Goal: Task Accomplishment & Management: Manage account settings

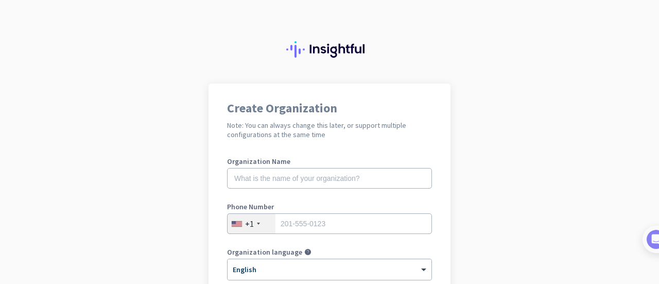
click at [310, 189] on div "Organization Name" at bounding box center [329, 178] width 205 height 41
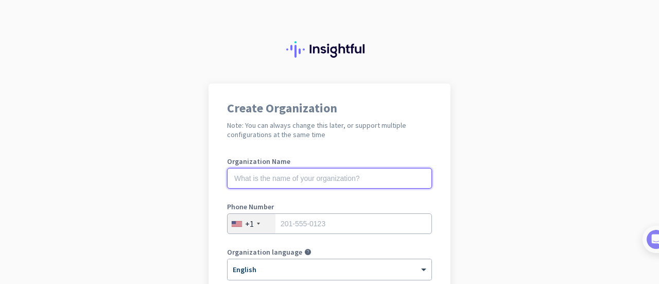
click at [310, 180] on input "text" at bounding box center [329, 178] width 205 height 21
type input "KTC"
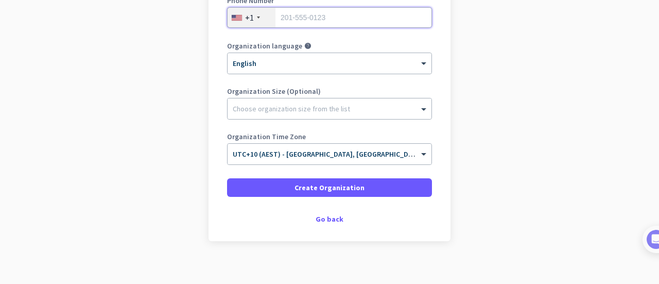
scroll to position [154, 0]
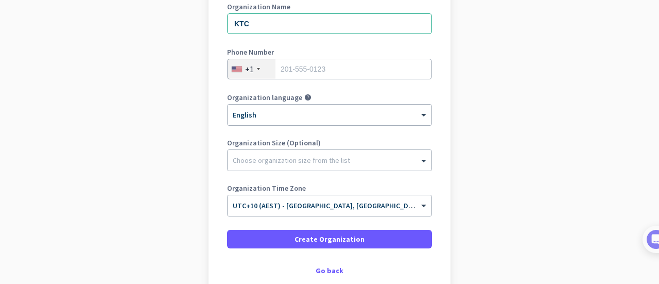
click at [262, 74] on div "+1" at bounding box center [252, 69] width 48 height 20
click at [262, 74] on div "[GEOGRAPHIC_DATA] +1 [GEOGRAPHIC_DATA] ([GEOGRAPHIC_DATA]) +91 [GEOGRAPHIC_DATA…" at bounding box center [295, 145] width 144 height 280
click at [245, 67] on div "+1" at bounding box center [249, 69] width 9 height 10
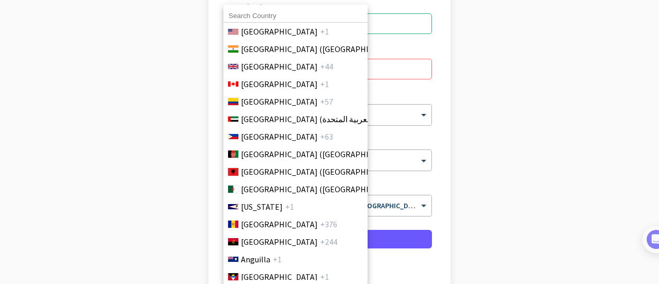
click at [273, 15] on input at bounding box center [295, 15] width 144 height 13
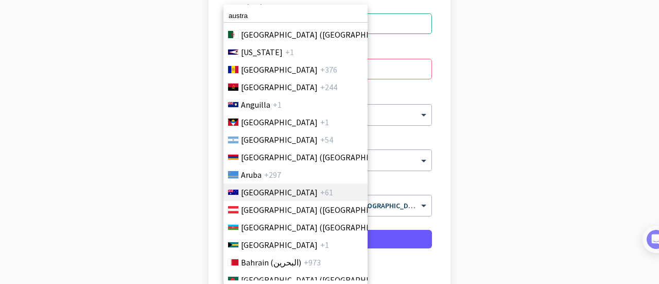
type input "austra"
drag, startPoint x: 301, startPoint y: 196, endPoint x: 311, endPoint y: 166, distance: 31.1
click at [301, 196] on li "[GEOGRAPHIC_DATA] +61" at bounding box center [295, 192] width 145 height 18
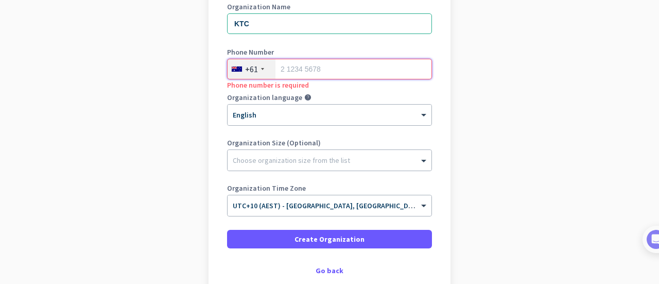
click at [312, 67] on input "tel" at bounding box center [329, 69] width 205 height 21
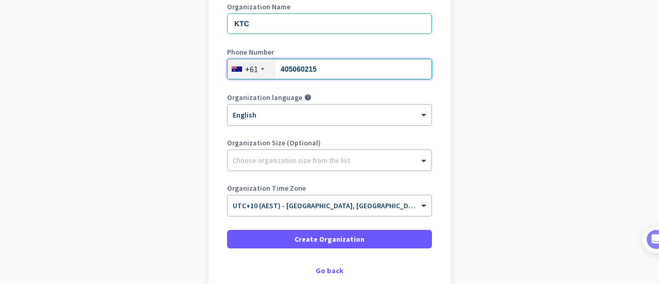
type input "405060215"
drag, startPoint x: 322, startPoint y: 136, endPoint x: 322, endPoint y: 148, distance: 11.3
click at [322, 137] on div "Organization Name KTC Phone Number [PHONE_NUMBER] Organization language help × …" at bounding box center [329, 114] width 205 height 222
click at [322, 149] on div "Organization Size (Optional) Choose organization size from the list" at bounding box center [329, 159] width 205 height 41
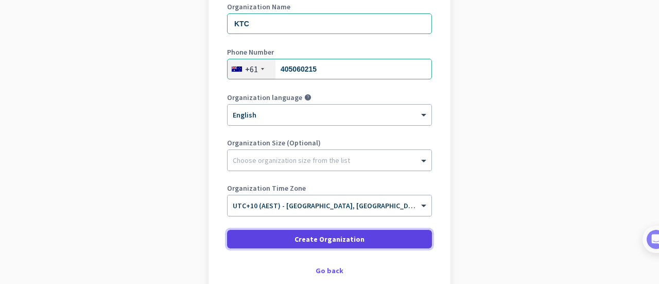
click at [367, 242] on span at bounding box center [329, 239] width 205 height 25
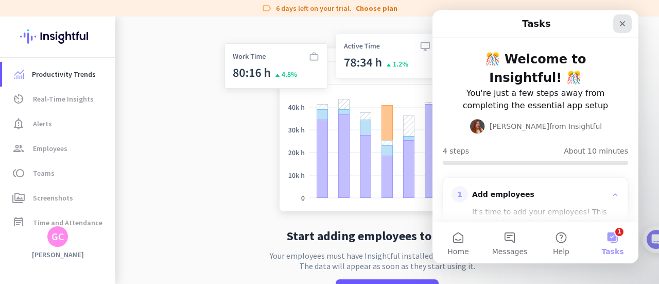
click at [619, 20] on icon "Close" at bounding box center [622, 24] width 8 height 8
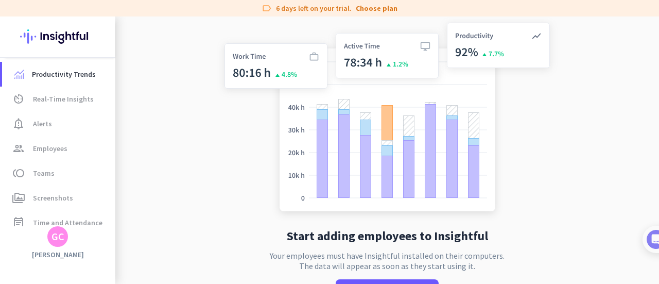
scroll to position [111, 0]
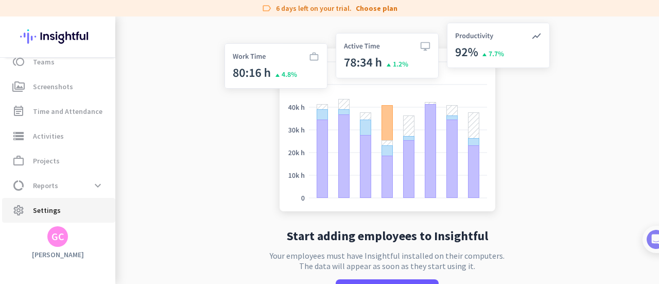
click at [77, 205] on span "settings Settings" at bounding box center [58, 210] width 97 height 12
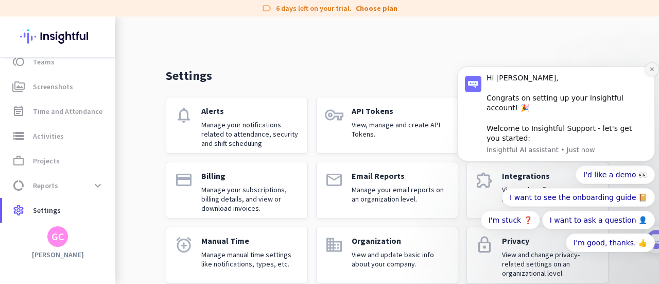
click at [650, 72] on icon "Dismiss notification" at bounding box center [652, 69] width 6 height 6
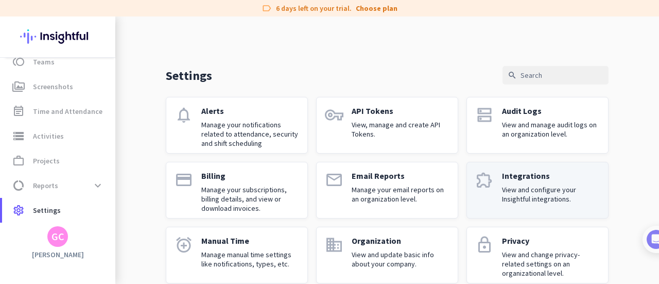
scroll to position [145, 0]
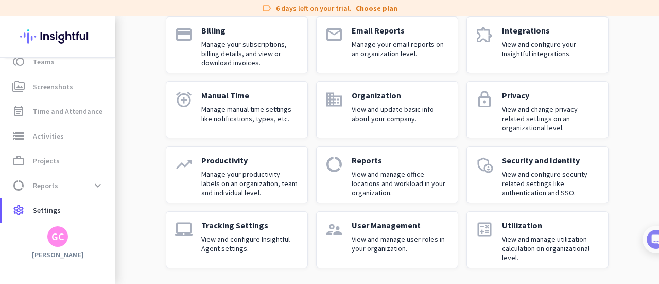
click at [245, 230] on div "Tracking Settings View and configure Insightful Agent settings." at bounding box center [250, 239] width 98 height 39
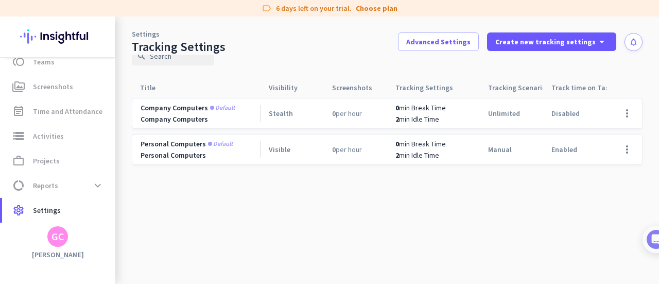
scroll to position [20, 0]
click at [435, 40] on span "Advanced Settings" at bounding box center [438, 42] width 64 height 10
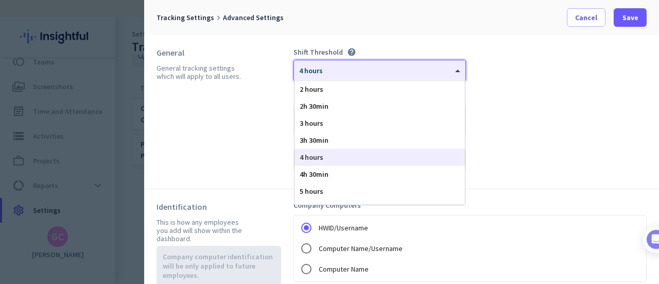
click at [406, 74] on div "× 4 hours" at bounding box center [373, 70] width 159 height 9
click at [404, 92] on div "2 hours" at bounding box center [380, 89] width 170 height 17
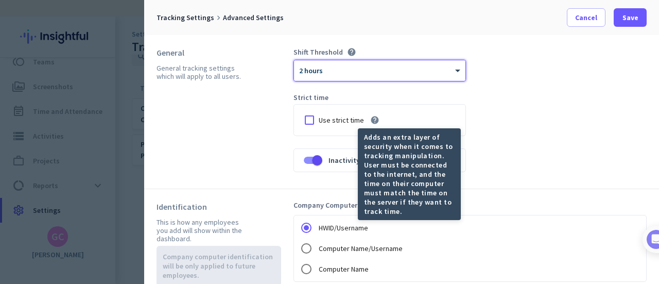
click at [376, 117] on icon "help" at bounding box center [374, 119] width 9 height 9
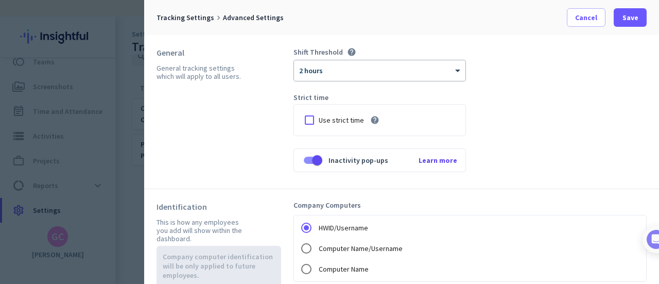
click at [553, 122] on div "Shift Threshold help × 2 hours Strict time Use strict time help Inactivity pop-…" at bounding box center [470, 111] width 353 height 129
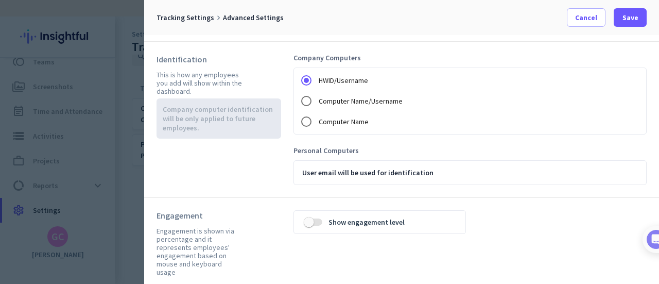
scroll to position [0, 0]
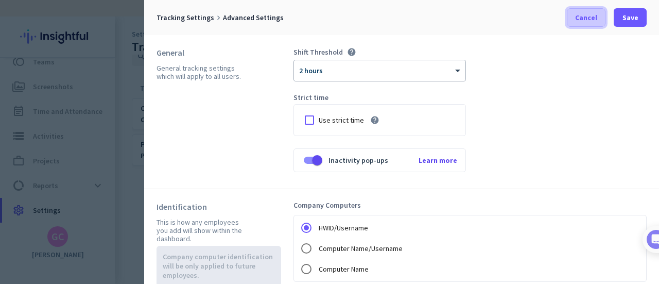
click at [574, 16] on span at bounding box center [586, 17] width 38 height 25
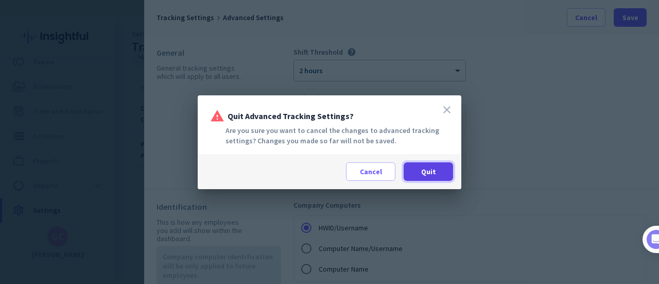
click at [407, 173] on span at bounding box center [428, 171] width 49 height 25
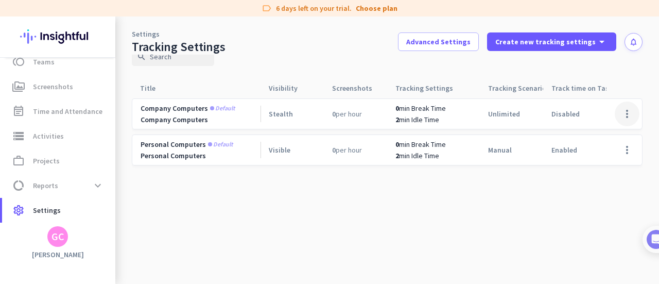
click at [626, 107] on span at bounding box center [627, 113] width 25 height 25
click at [480, 44] on div at bounding box center [329, 142] width 659 height 284
click at [467, 48] on span at bounding box center [439, 41] width 80 height 25
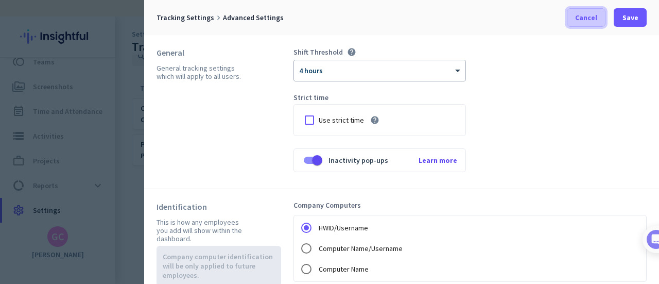
click at [587, 25] on span at bounding box center [586, 17] width 38 height 25
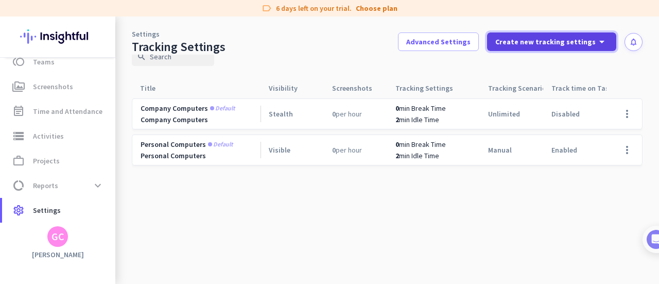
click at [545, 44] on span "Create new tracking settings" at bounding box center [545, 42] width 100 height 10
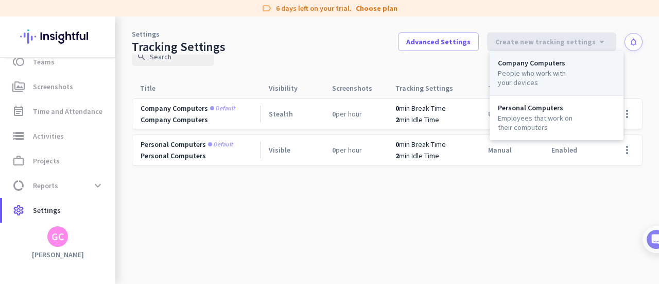
click at [560, 77] on div "People who work with your devices" at bounding box center [537, 77] width 78 height 19
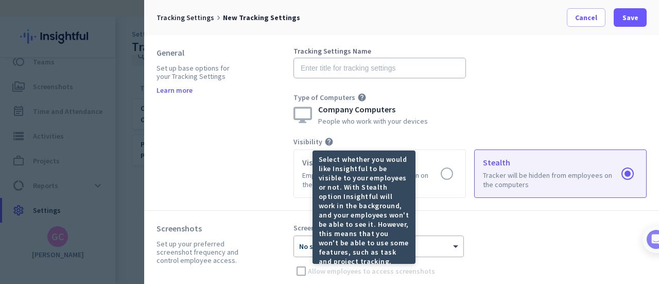
click at [329, 140] on icon "help" at bounding box center [328, 141] width 9 height 9
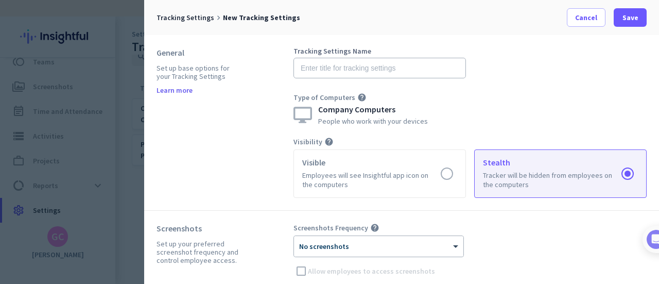
click at [329, 140] on icon "help" at bounding box center [328, 141] width 9 height 9
click at [329, 141] on icon "help" at bounding box center [328, 141] width 9 height 9
click at [596, 14] on span "Cancel" at bounding box center [586, 17] width 22 height 10
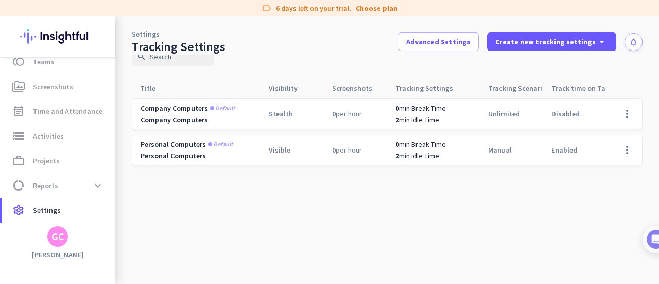
click at [188, 109] on span "Company computers" at bounding box center [174, 108] width 67 height 9
click at [615, 111] on span at bounding box center [627, 113] width 25 height 25
click at [228, 193] on div at bounding box center [329, 142] width 659 height 284
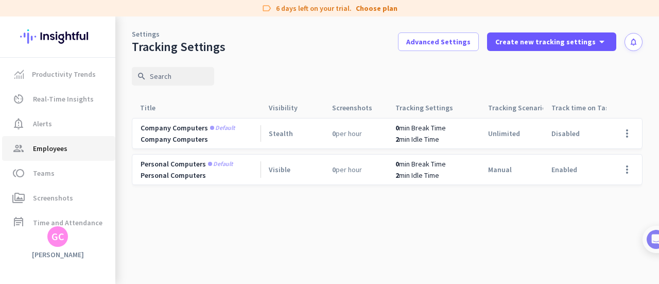
click at [77, 143] on span "group Employees" at bounding box center [58, 148] width 97 height 12
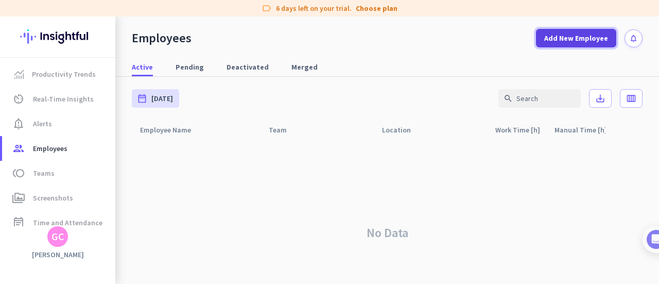
click at [607, 45] on span at bounding box center [576, 38] width 80 height 25
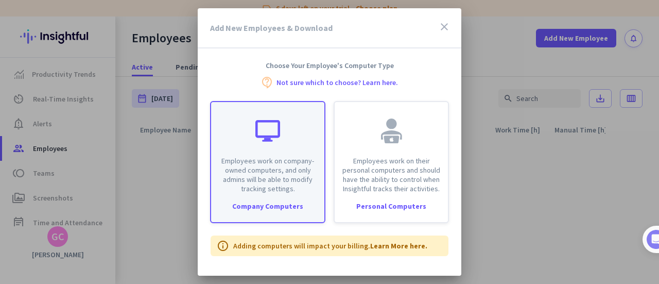
click at [289, 210] on div "Company Computers" at bounding box center [267, 205] width 113 height 7
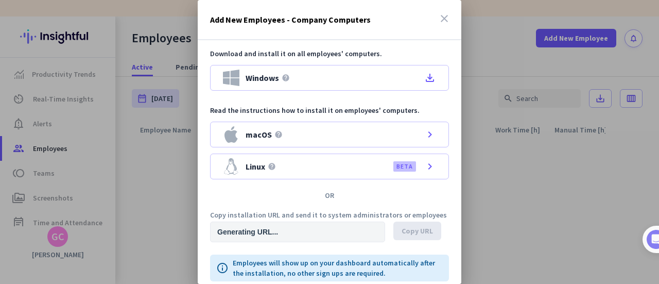
type input "[URL][DOMAIN_NAME]"
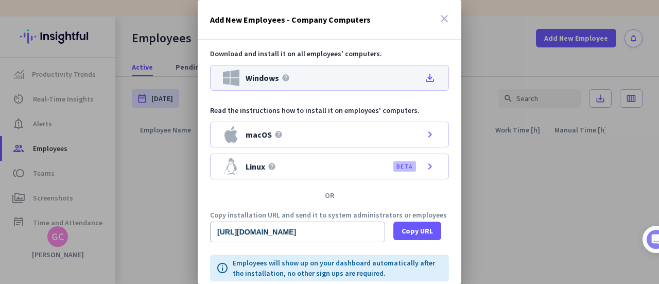
click at [426, 75] on icon "file_download" at bounding box center [430, 78] width 12 height 12
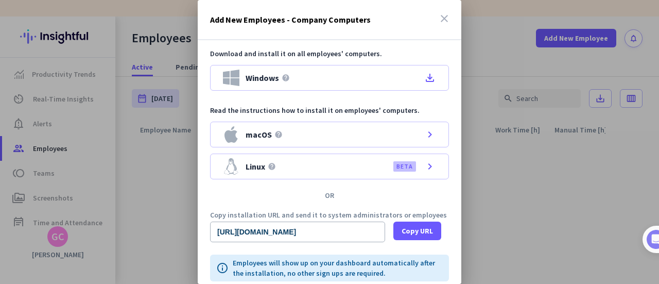
scroll to position [44, 0]
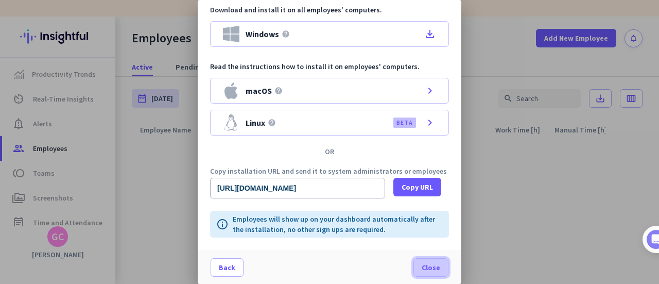
click at [422, 268] on span "Close" at bounding box center [431, 267] width 19 height 10
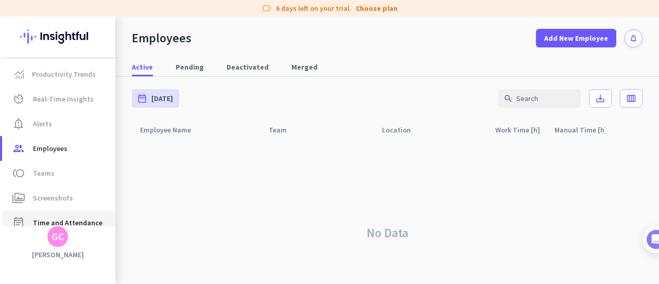
scroll to position [103, 0]
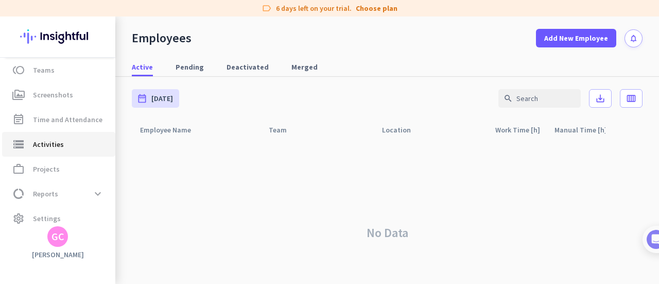
click at [96, 151] on link "storage Activities" at bounding box center [58, 144] width 113 height 25
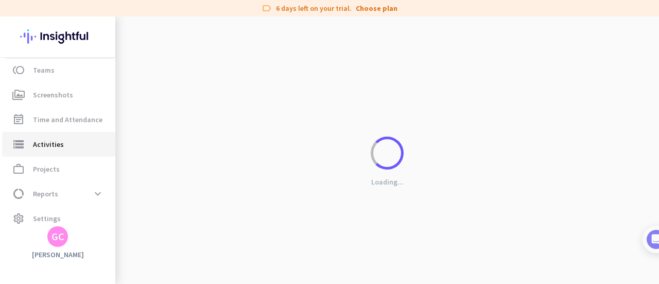
type input "[DATE]"
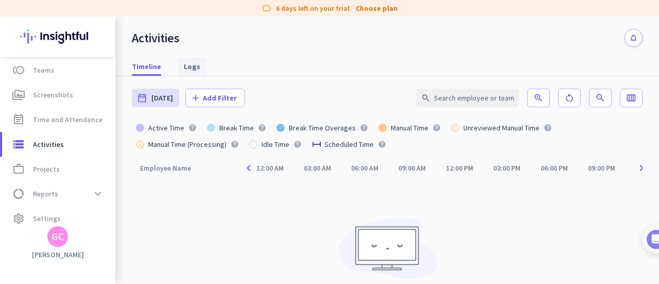
click at [184, 70] on span "Logs" at bounding box center [192, 66] width 16 height 10
type input "[DATE] - [DATE]"
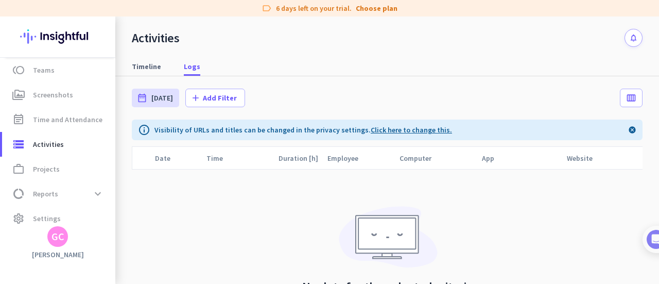
click at [392, 129] on link "Click here to change this." at bounding box center [411, 129] width 81 height 9
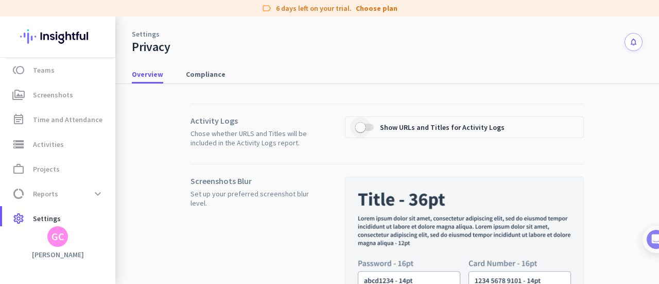
click at [360, 127] on span "button" at bounding box center [360, 127] width 10 height 10
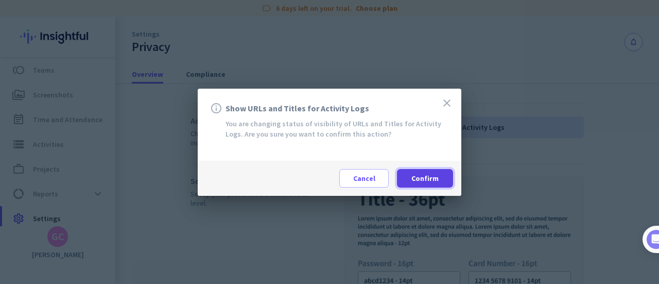
click at [415, 177] on span "Confirm" at bounding box center [424, 178] width 27 height 10
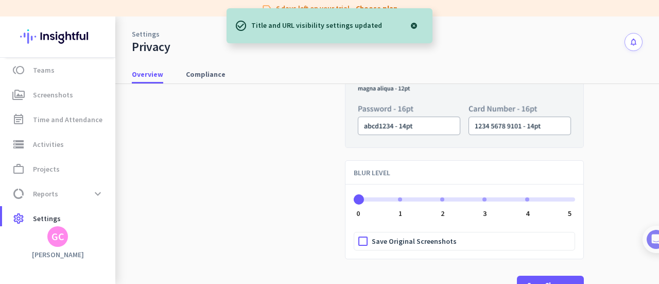
scroll to position [199, 0]
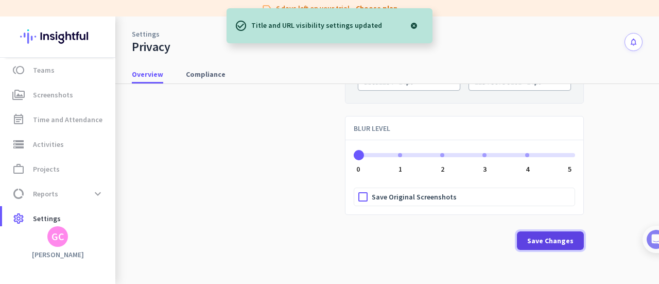
click at [534, 236] on span "Save Changes" at bounding box center [550, 240] width 46 height 10
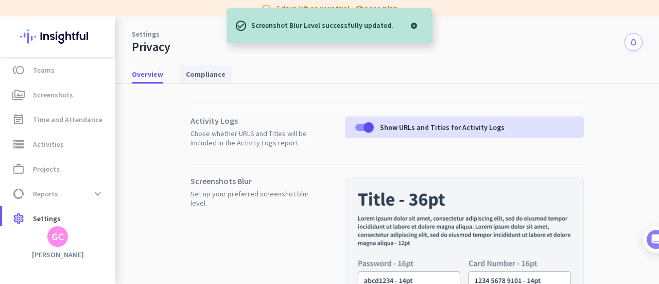
click at [214, 75] on span "Compliance" at bounding box center [206, 74] width 40 height 10
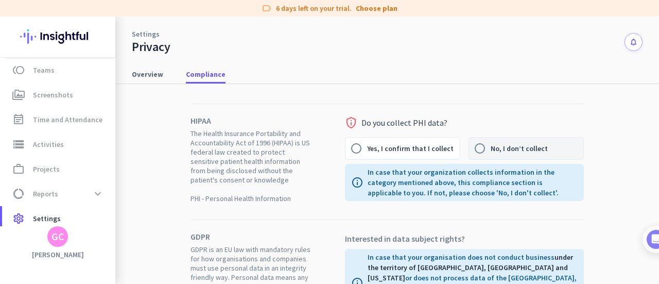
click at [512, 153] on label "No, I don’t collect" at bounding box center [537, 148] width 93 height 22
click at [491, 153] on input "No, I don’t collect" at bounding box center [480, 148] width 22 height 22
radio input "true"
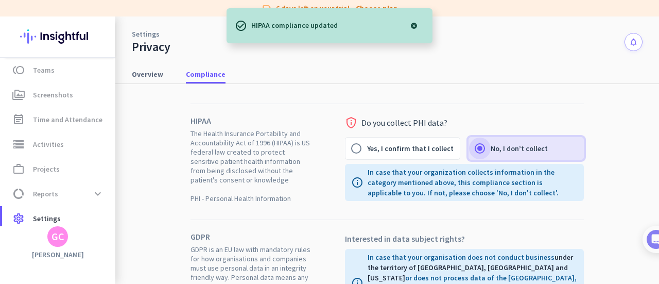
scroll to position [51, 0]
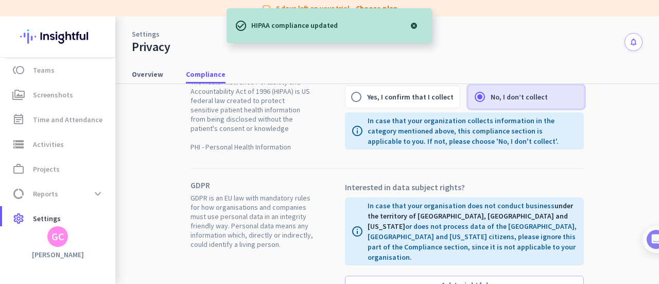
click at [415, 24] on div at bounding box center [414, 25] width 21 height 21
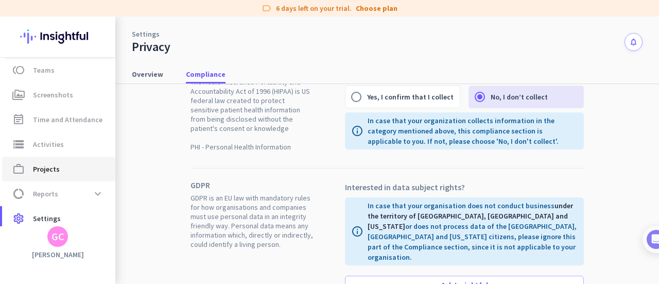
scroll to position [0, 0]
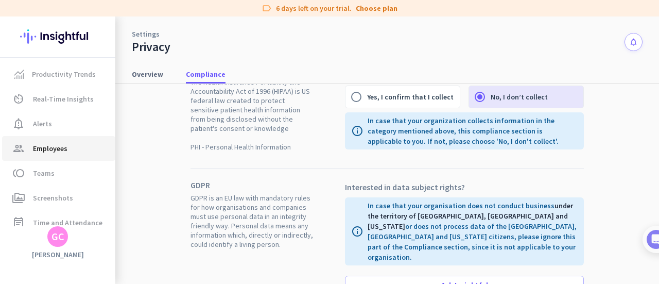
click at [63, 143] on span "Employees" at bounding box center [50, 148] width 35 height 12
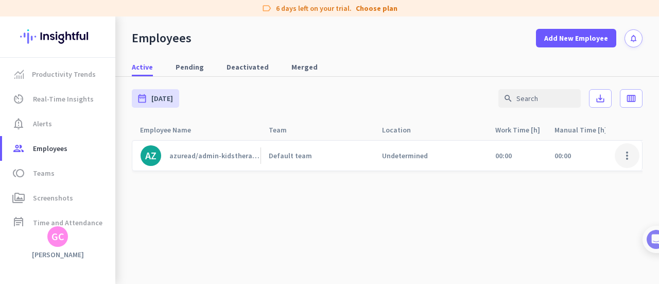
click at [618, 157] on span at bounding box center [627, 155] width 25 height 25
click at [221, 152] on div at bounding box center [329, 142] width 659 height 284
click at [214, 157] on div "azuread/admin-kidstherapycli" at bounding box center [214, 155] width 91 height 9
click at [214, 158] on div "azuread/admin-kidstherapycli" at bounding box center [214, 155] width 91 height 9
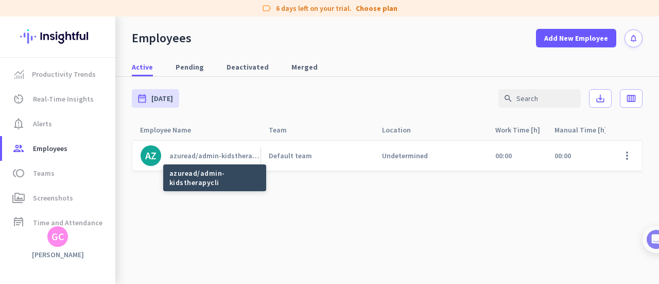
click at [214, 158] on div "azuread/admin-kidstherapycli" at bounding box center [214, 155] width 91 height 9
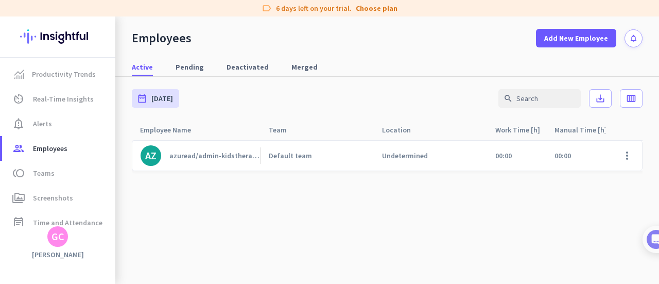
click at [214, 158] on div "azuread/admin-kidstherapycli" at bounding box center [214, 155] width 91 height 9
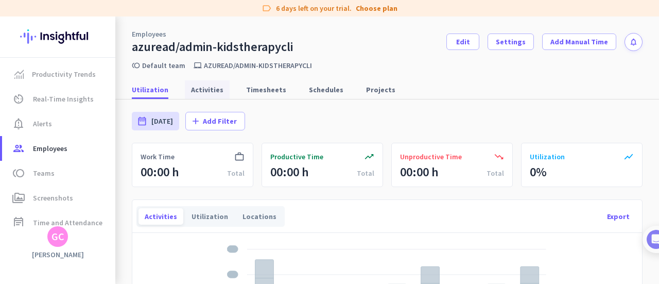
click at [207, 88] on span "Activities" at bounding box center [207, 89] width 32 height 10
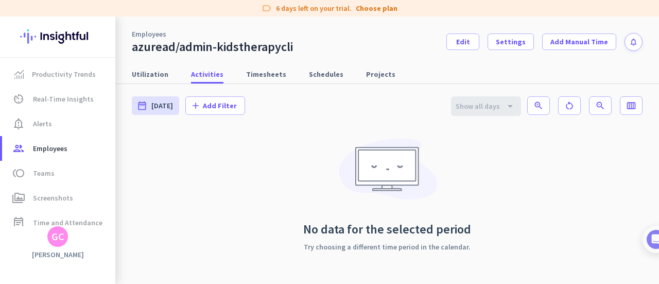
scroll to position [46, 0]
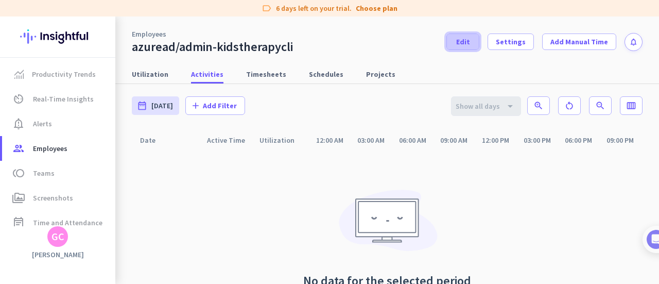
click at [461, 43] on span "Edit" at bounding box center [463, 42] width 14 height 10
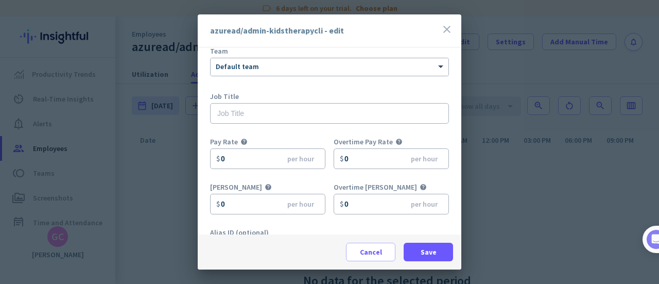
scroll to position [137, 0]
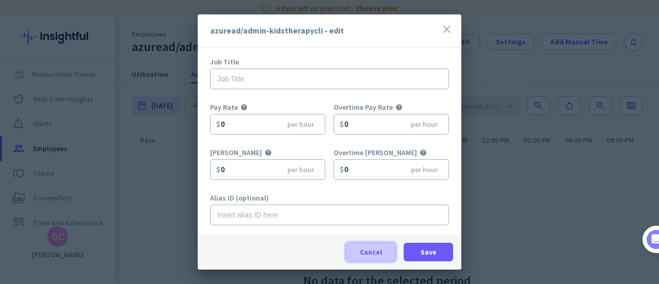
click at [392, 247] on span at bounding box center [371, 251] width 48 height 25
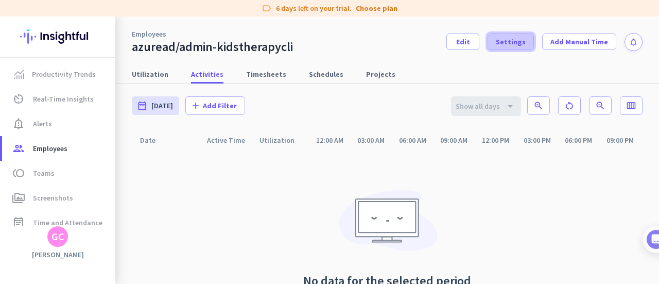
click at [498, 44] on span "Settings" at bounding box center [511, 42] width 30 height 10
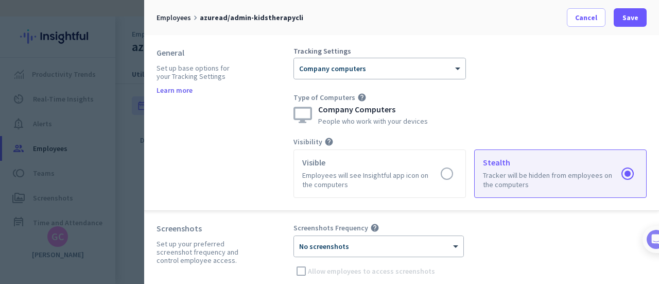
scroll to position [103, 0]
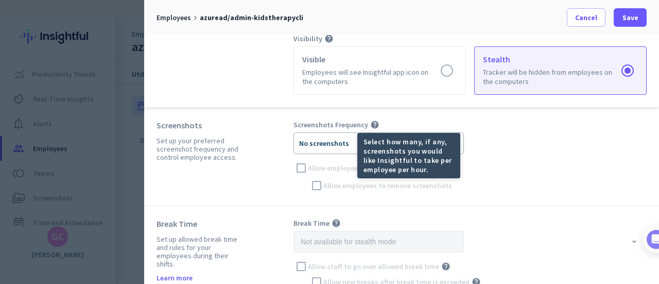
click at [372, 124] on icon "help" at bounding box center [374, 124] width 9 height 9
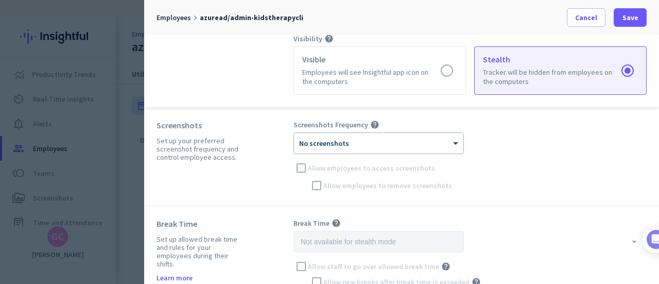
click at [372, 124] on icon "help" at bounding box center [374, 124] width 9 height 9
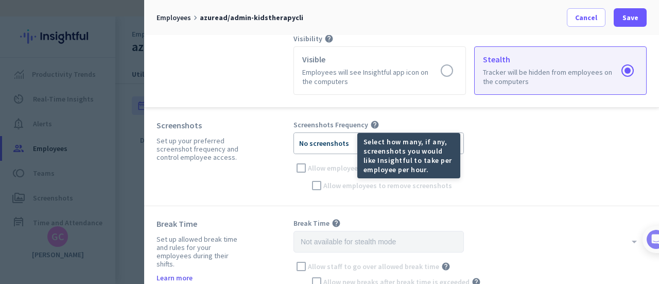
click at [325, 139] on div at bounding box center [378, 139] width 169 height 9
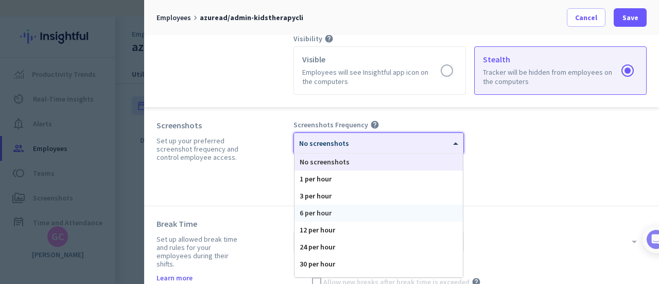
click at [381, 212] on div "6 per hour" at bounding box center [379, 212] width 168 height 17
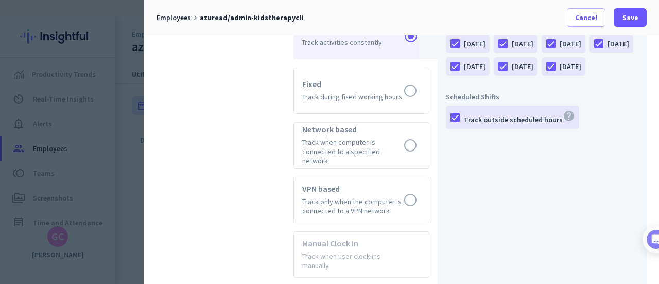
scroll to position [669, 0]
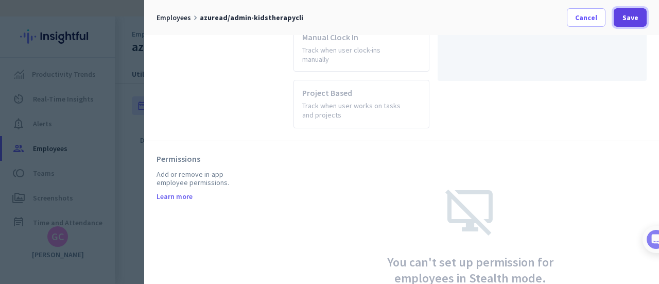
click at [626, 21] on span "Save" at bounding box center [631, 17] width 16 height 10
